Goal: Find specific page/section: Find specific page/section

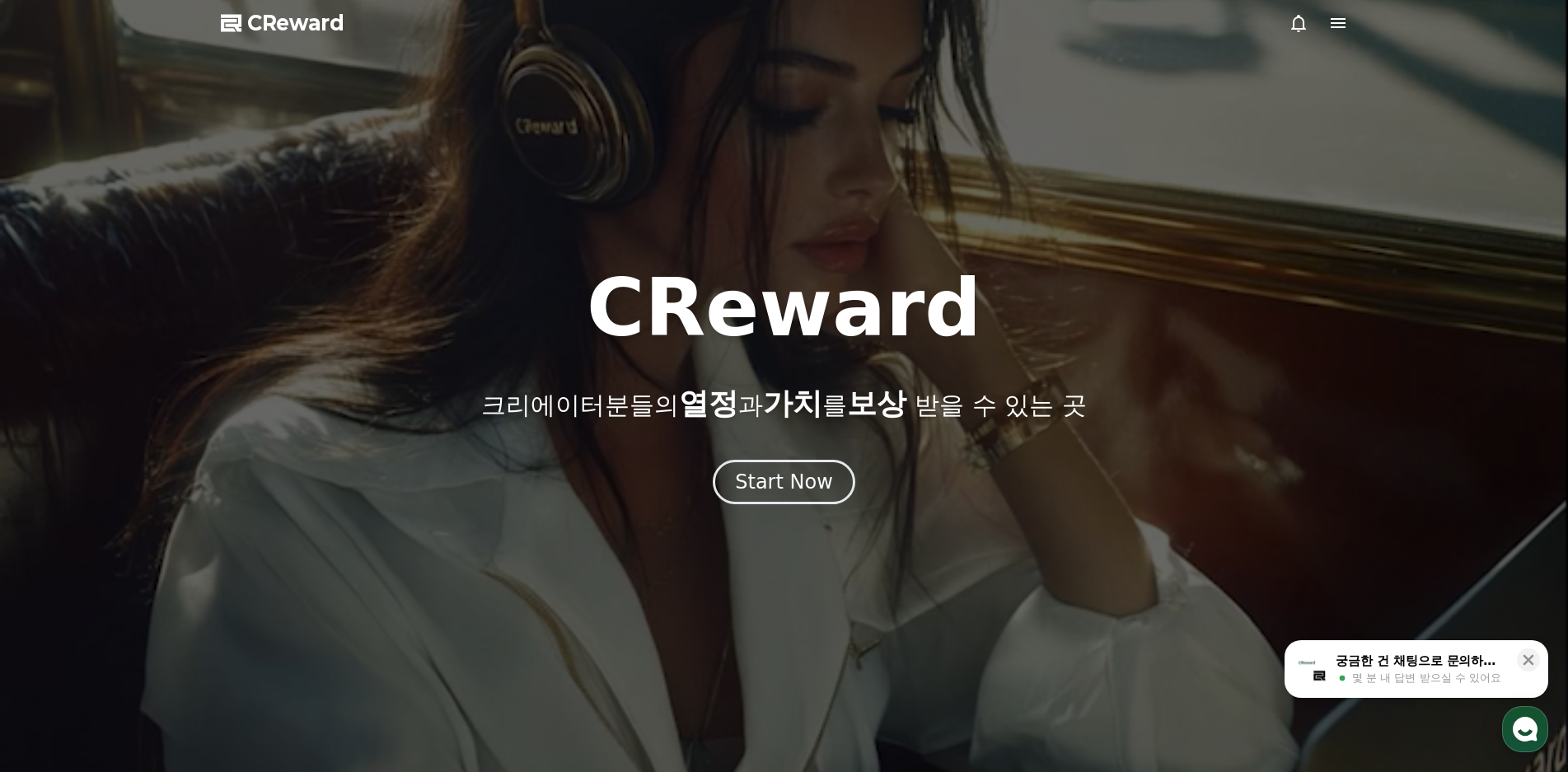
click at [802, 491] on div "Start Now" at bounding box center [784, 482] width 98 height 27
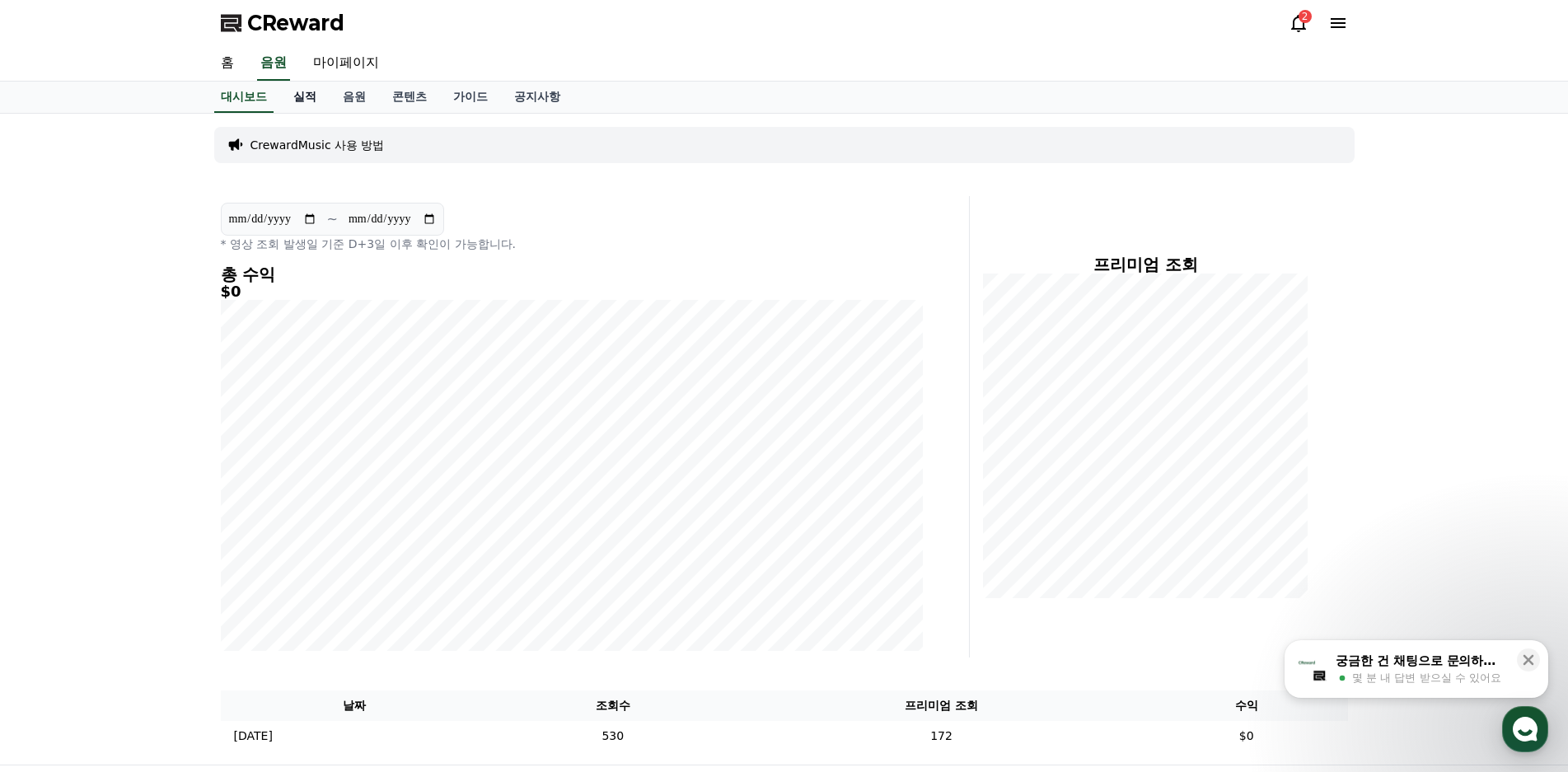
click at [299, 101] on link "실적" at bounding box center [305, 97] width 49 height 31
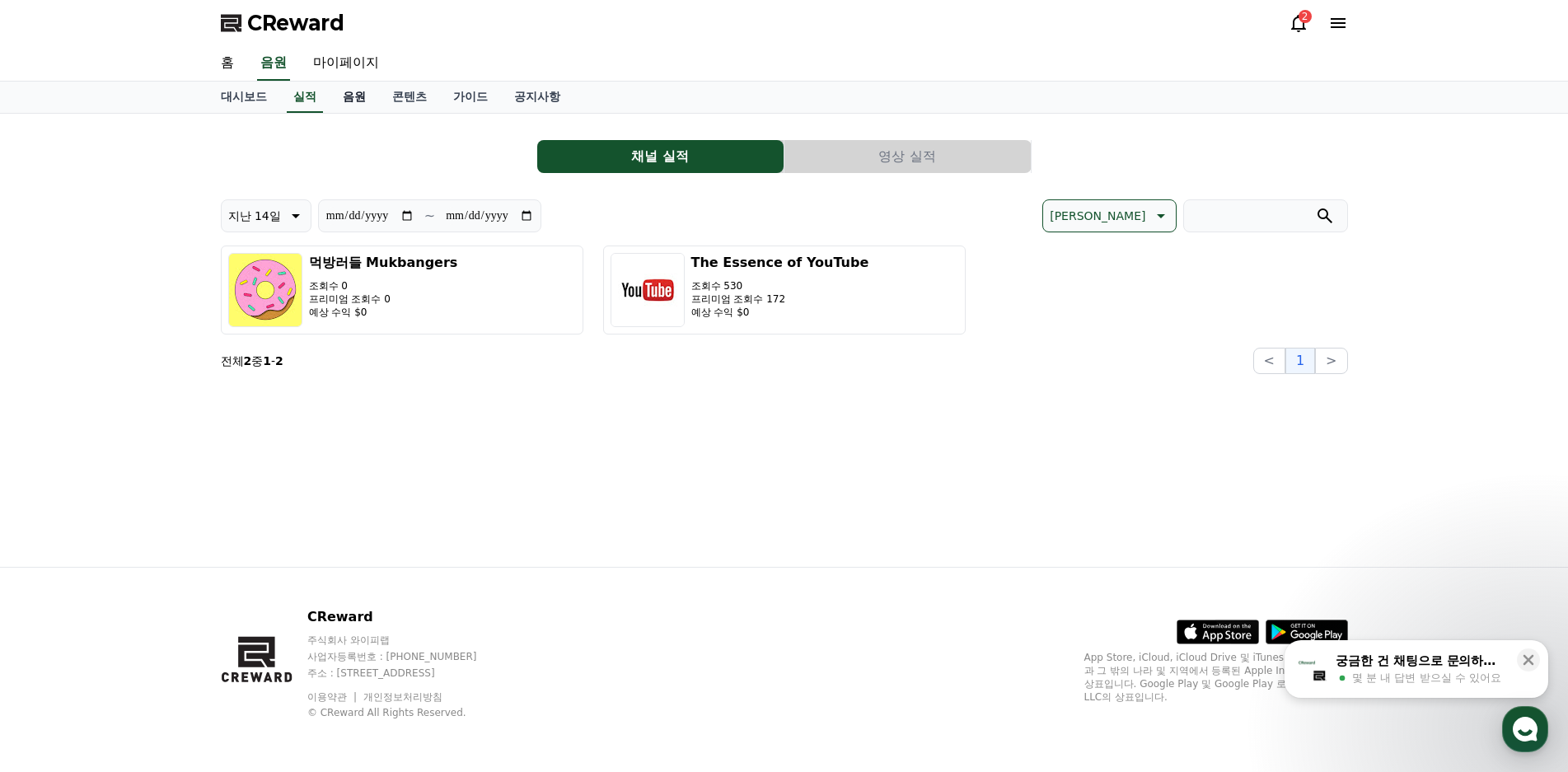
click at [358, 104] on link "음원" at bounding box center [354, 97] width 49 height 31
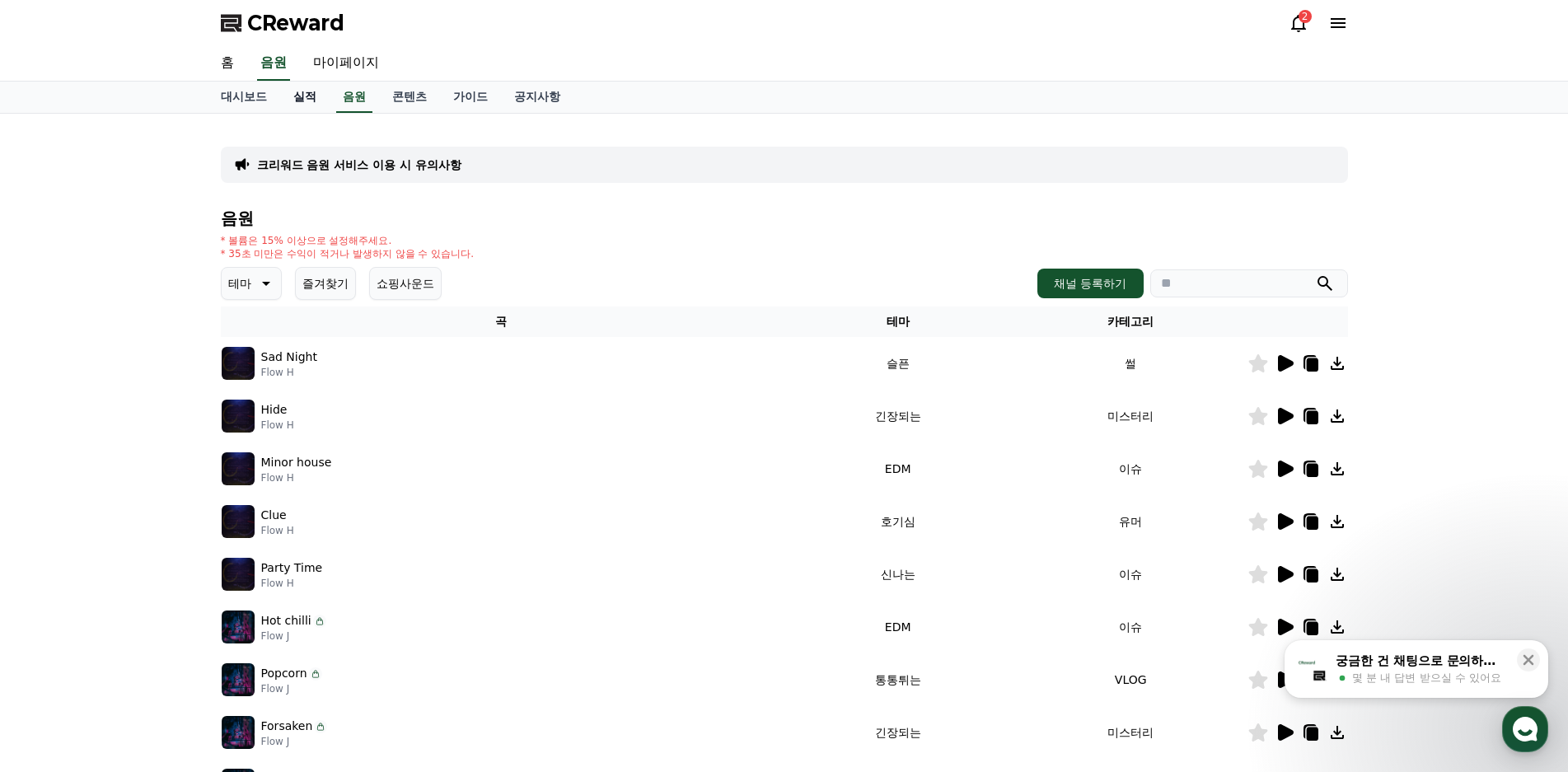
click at [300, 108] on link "실적" at bounding box center [305, 97] width 49 height 31
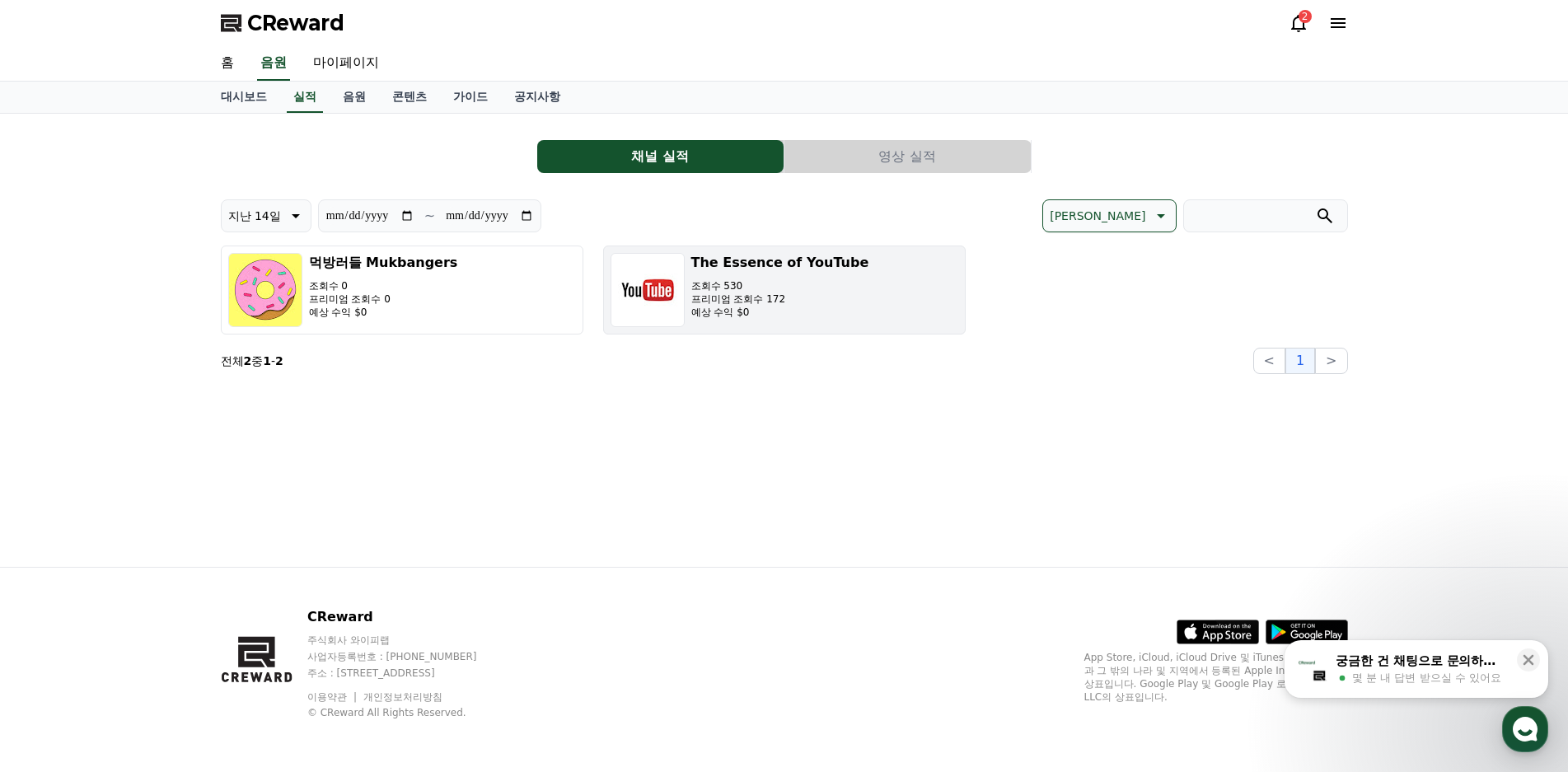
click at [812, 284] on p "조회수 530" at bounding box center [780, 286] width 178 height 13
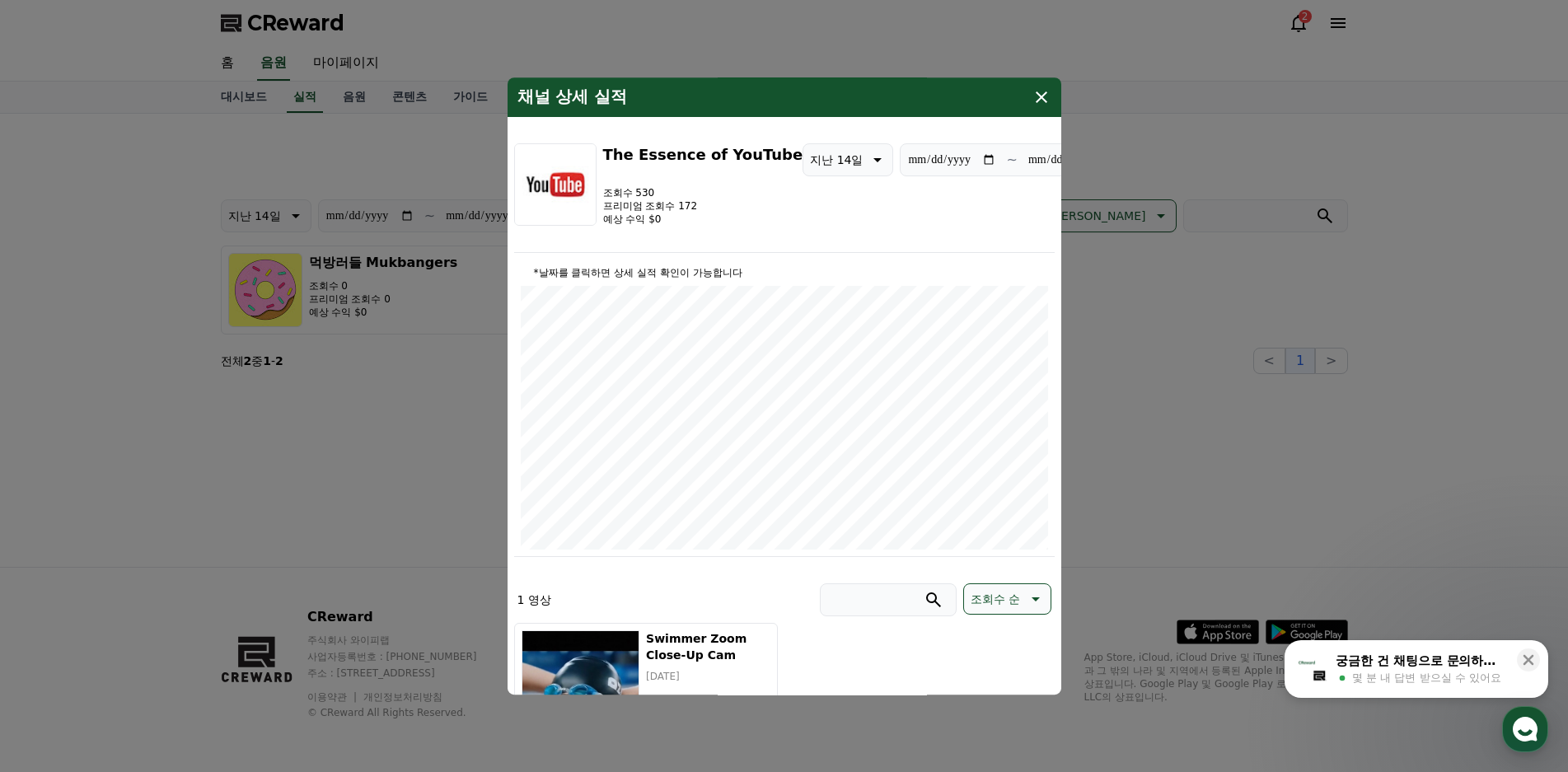
click at [1041, 100] on icon "modal" at bounding box center [1042, 97] width 20 height 20
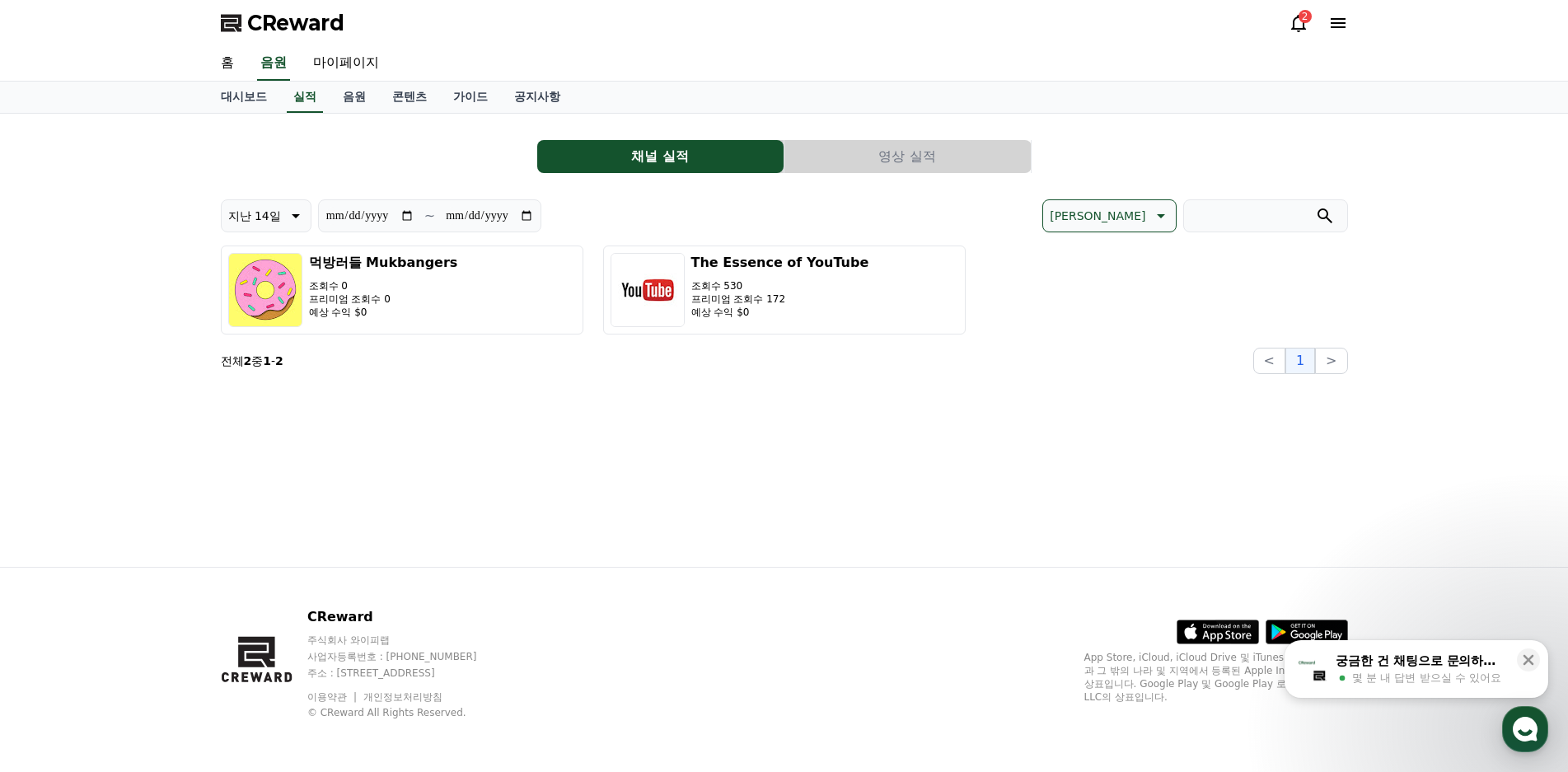
click at [944, 161] on button "영상 실적" at bounding box center [908, 156] width 246 height 33
